Goal: Find contact information: Find contact information

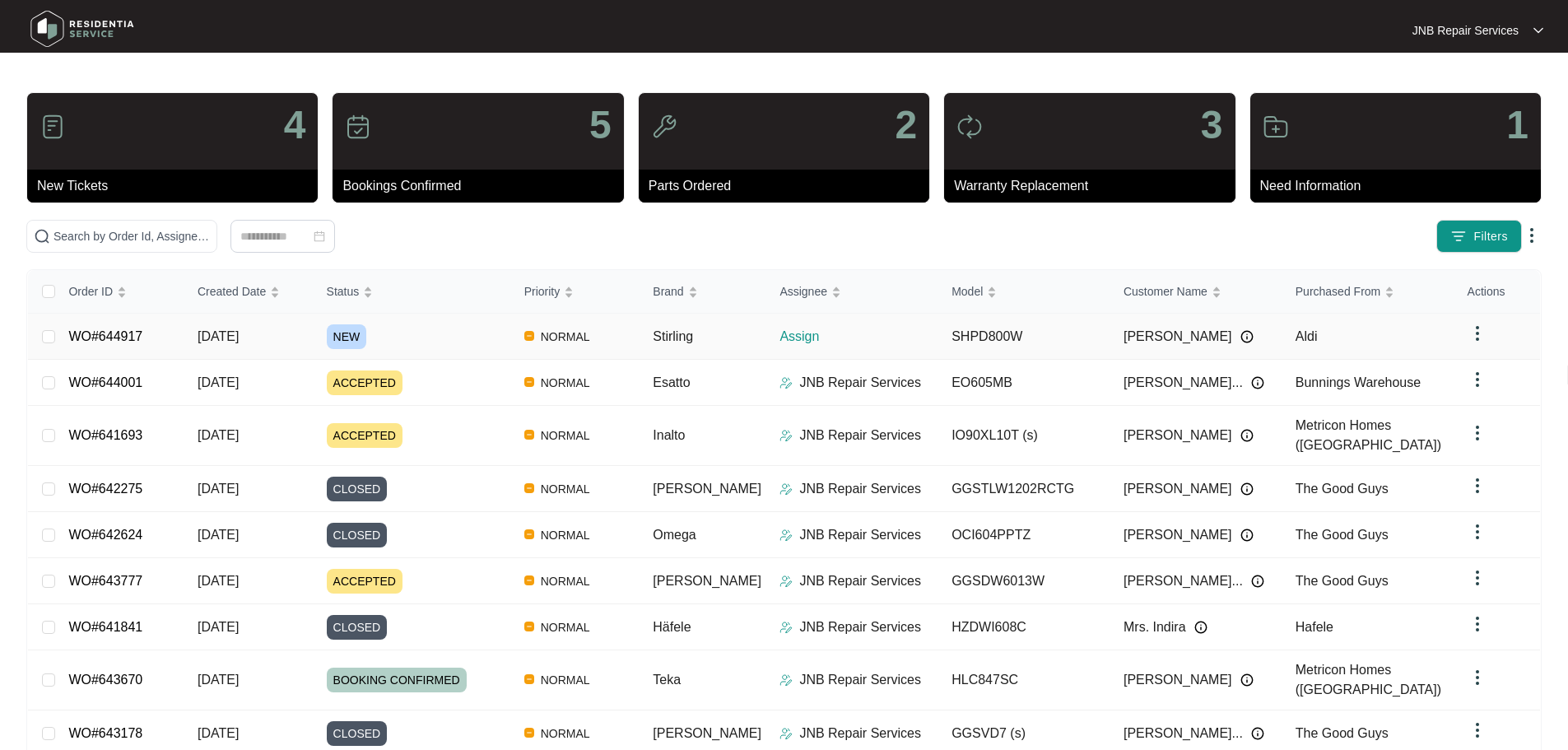
click at [458, 337] on div "NEW" at bounding box center [419, 336] width 184 height 25
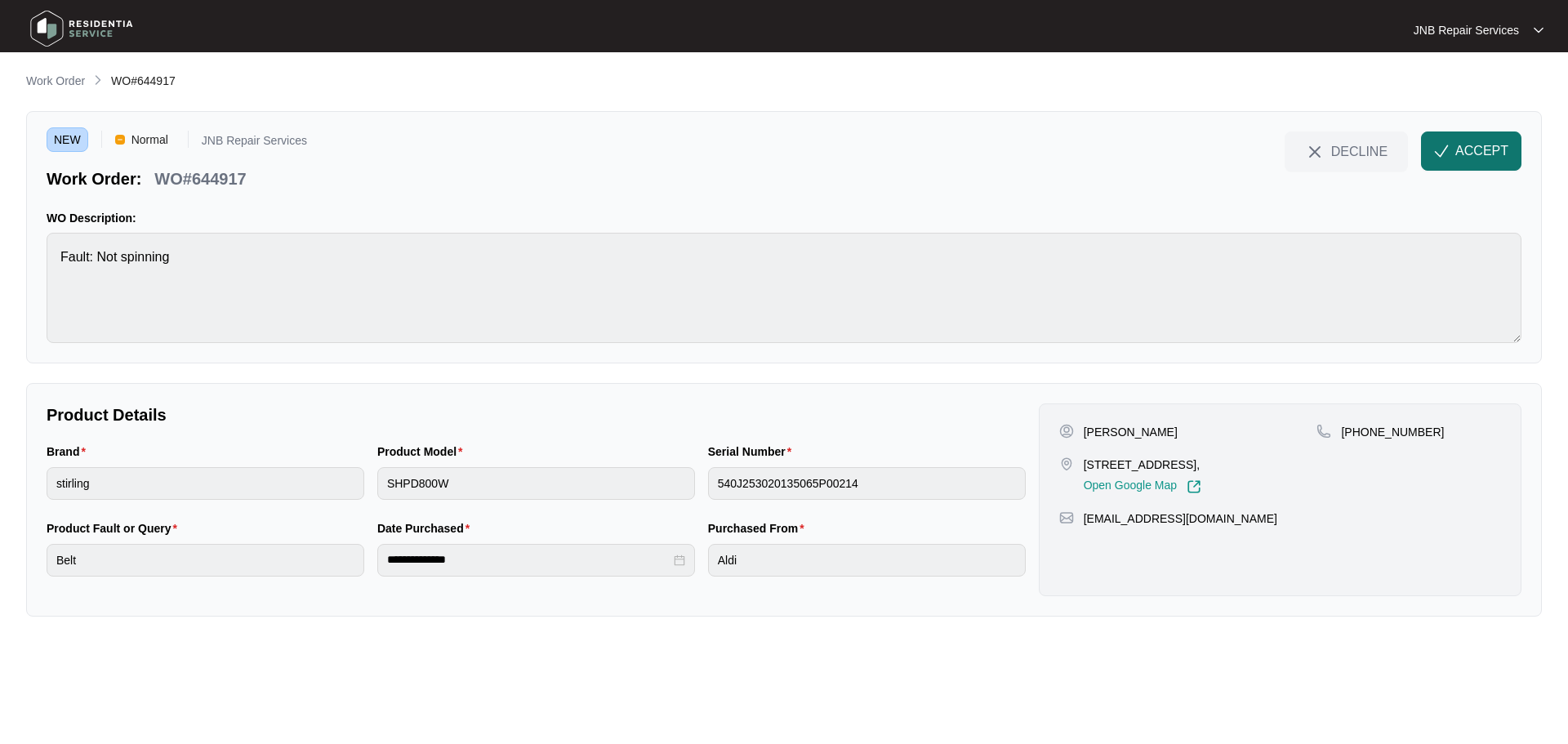
click at [1467, 163] on button "ACCEPT" at bounding box center [1470, 151] width 100 height 40
drag, startPoint x: 1085, startPoint y: 431, endPoint x: 1149, endPoint y: 427, distance: 64.1
click at [1149, 427] on div "[PERSON_NAME]" at bounding box center [1188, 431] width 258 height 16
copy p "[PERSON_NAME]"
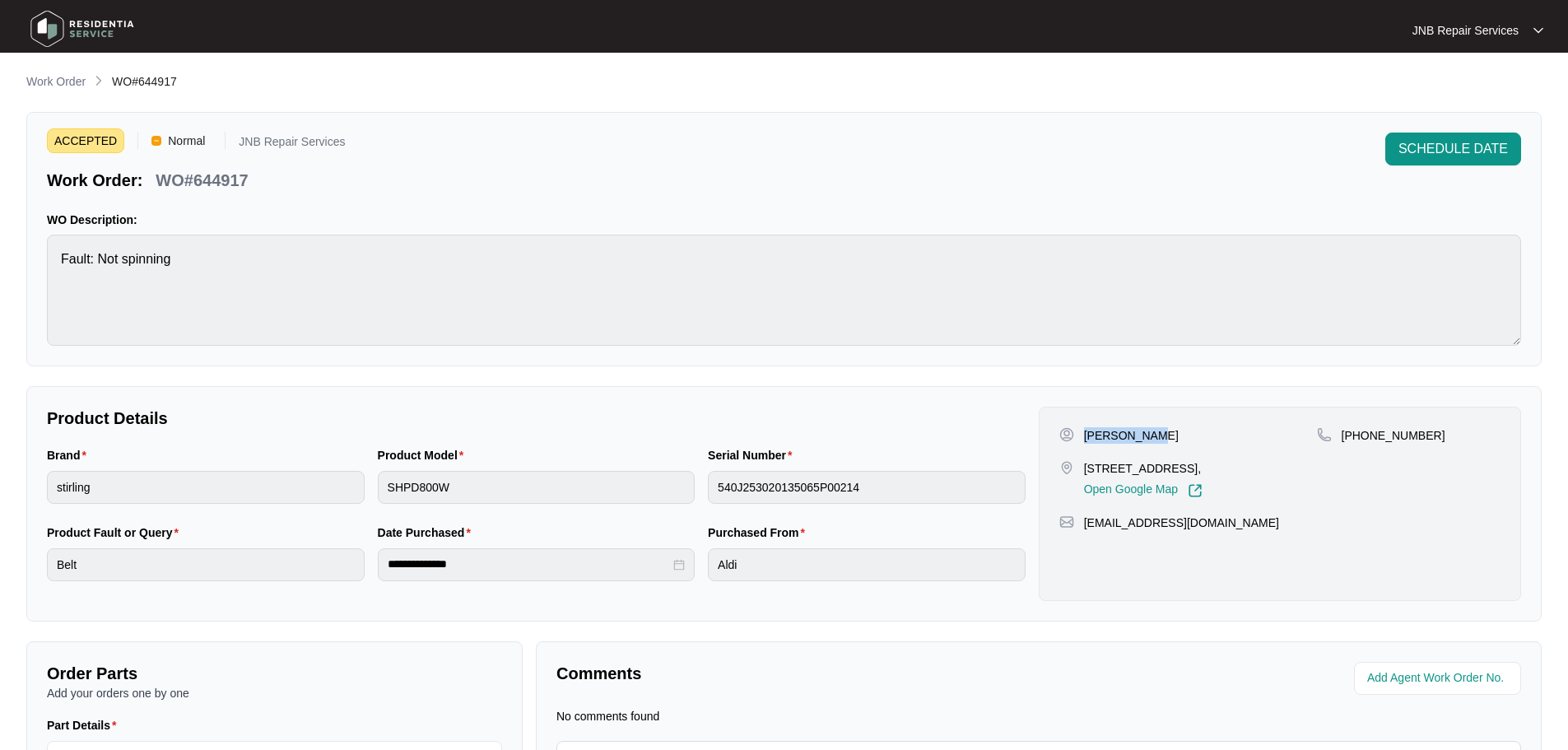
drag, startPoint x: 1084, startPoint y: 469, endPoint x: 1204, endPoint y: 486, distance: 121.2
click at [1203, 477] on p "[STREET_ADDRESS]," at bounding box center [1144, 468] width 119 height 16
copy p "[STREET_ADDRESS],"
drag, startPoint x: 1362, startPoint y: 436, endPoint x: 1428, endPoint y: 440, distance: 66.1
click at [1428, 440] on div "[PHONE_NUMBER]" at bounding box center [1408, 435] width 183 height 16
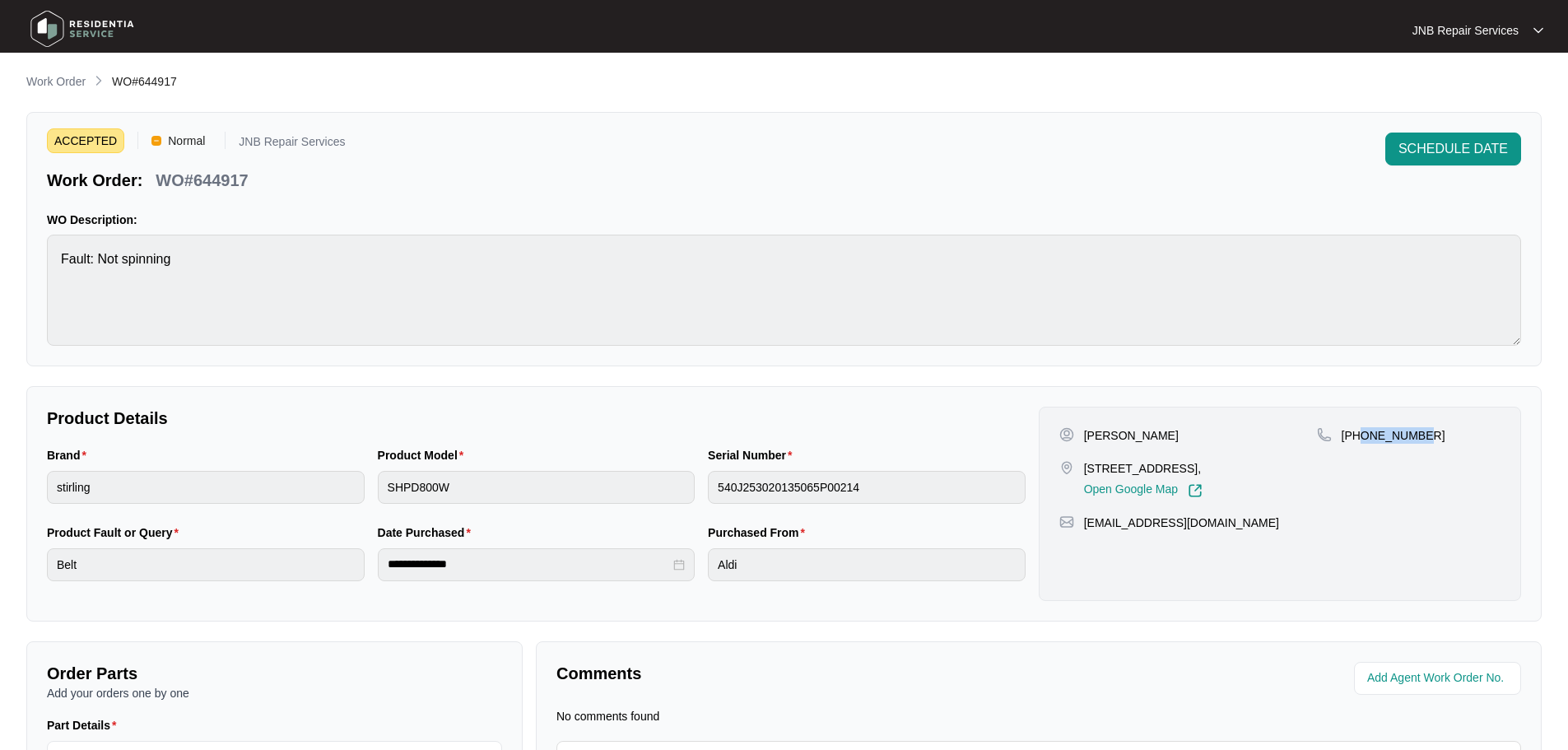
copy p "414149656"
